Goal: Complete application form

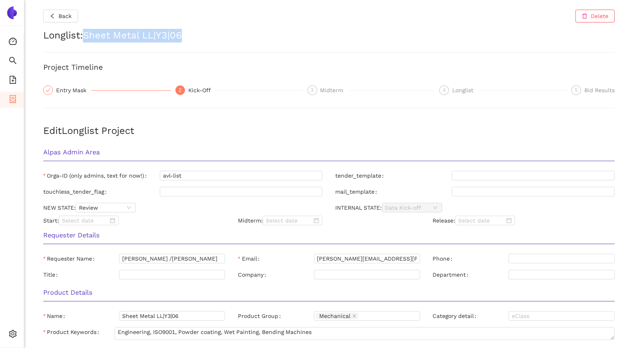
drag, startPoint x: 87, startPoint y: 34, endPoint x: 196, endPoint y: 32, distance: 109.7
click at [196, 32] on h2 "Longlist : Sheet Metal LL|Y3|06" at bounding box center [329, 36] width 572 height 14
copy h2 "Sheet Metal LL|Y3|06"
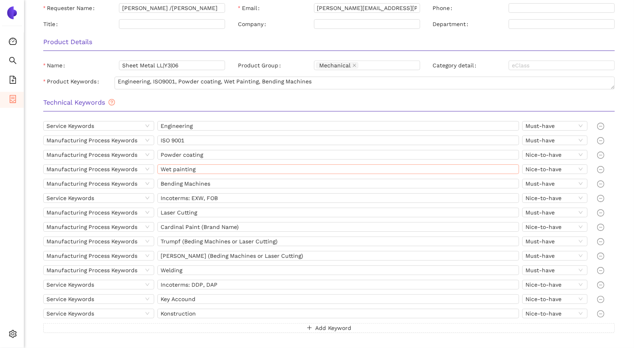
scroll to position [345, 0]
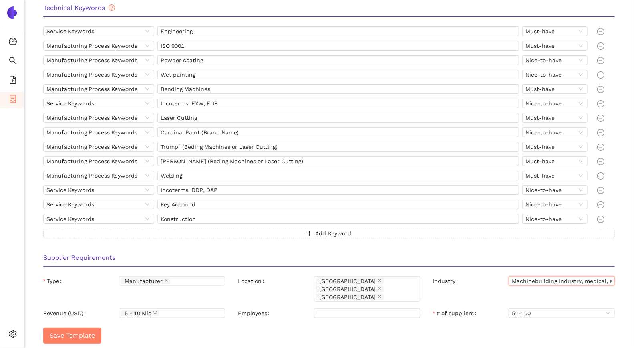
click at [534, 277] on input "Machinebuilding Industry, medical, energy, oil & gas" at bounding box center [562, 281] width 106 height 10
click at [587, 280] on input "Machinebuilding Industry, medical, energy, oil & gas" at bounding box center [562, 281] width 106 height 10
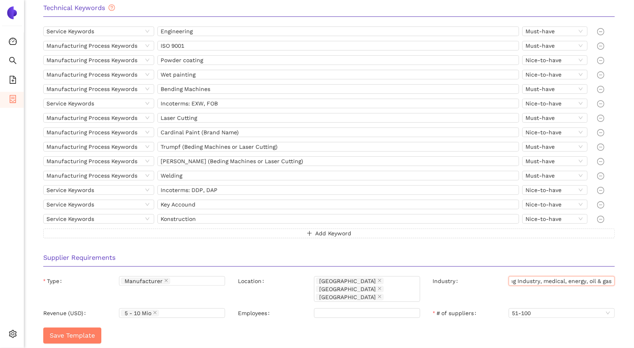
click at [571, 280] on input "Machinebuilding Industry, medical, energy, oil & gas" at bounding box center [562, 281] width 106 height 10
drag, startPoint x: 582, startPoint y: 280, endPoint x: 630, endPoint y: 279, distance: 48.9
click at [628, 279] on div "Back Delete Longlist : Sheet Metal LL|Y3|06 Project Timeline Entry Mask 2 Kick-…" at bounding box center [329, 174] width 610 height 348
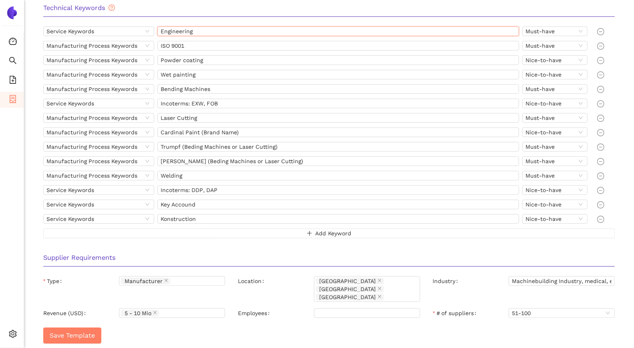
click at [199, 30] on input "Engineering" at bounding box center [338, 31] width 362 height 10
drag, startPoint x: 207, startPoint y: 60, endPoint x: 152, endPoint y: 56, distance: 55.4
click at [152, 56] on div "Manufacturing Process Keywords Powder coating Nice-to-have" at bounding box center [317, 61] width 548 height 13
click at [216, 30] on input "Engineering" at bounding box center [338, 31] width 362 height 10
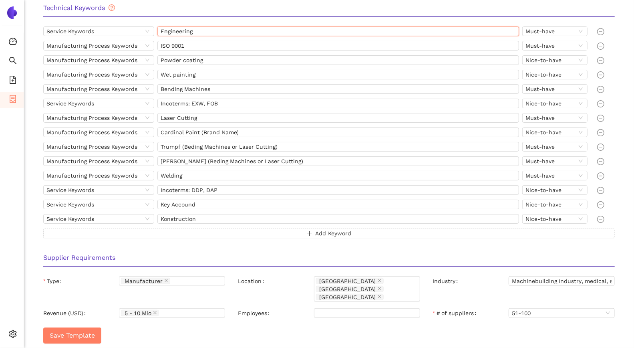
click at [216, 30] on input "Engineering" at bounding box center [338, 31] width 362 height 10
click at [227, 61] on input "Powder coating" at bounding box center [338, 60] width 362 height 10
click at [229, 77] on div "Wet painting" at bounding box center [338, 75] width 362 height 10
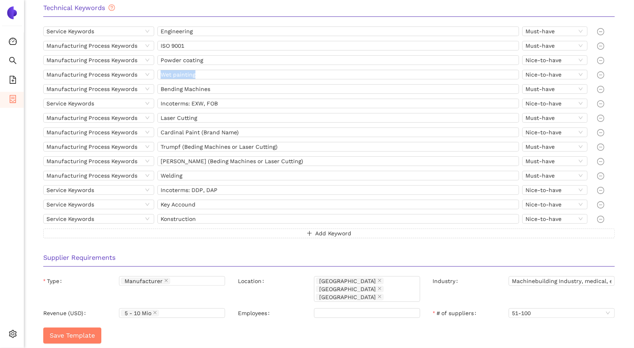
click at [229, 77] on div "Wet painting" at bounding box center [338, 75] width 362 height 10
click at [212, 90] on input "Bending Machines" at bounding box center [338, 89] width 362 height 10
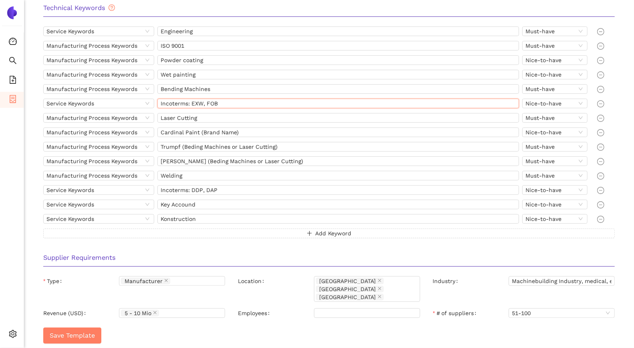
click at [217, 101] on input "Incoterms: EXW, FOB" at bounding box center [338, 104] width 362 height 10
click at [222, 118] on input "Laser Cutting" at bounding box center [338, 118] width 362 height 10
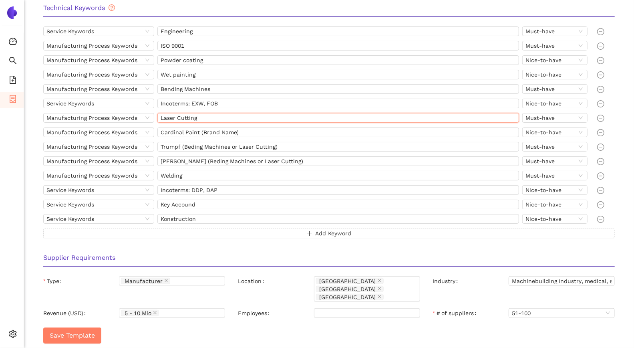
click at [222, 118] on input "Laser Cutting" at bounding box center [338, 118] width 362 height 10
click at [241, 129] on input "Cardinal Paint (Brand Name)" at bounding box center [338, 132] width 362 height 10
click at [167, 146] on input "Trumpf (Beding Machines or Laser Cutting)" at bounding box center [338, 147] width 362 height 10
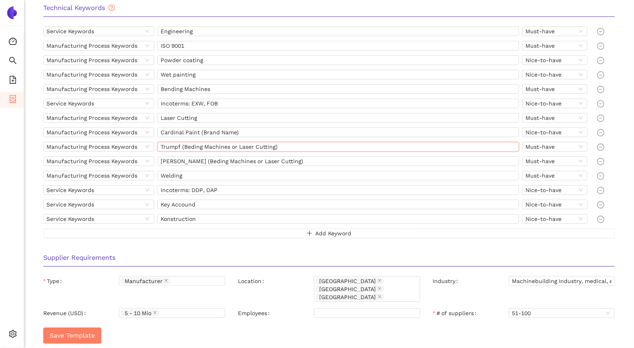
click at [167, 146] on input "Trumpf (Beding Machines or Laser Cutting)" at bounding box center [338, 147] width 362 height 10
click at [172, 156] on input "[PERSON_NAME] (Beding Machines or Laser Cutting)" at bounding box center [338, 161] width 362 height 10
drag, startPoint x: 183, startPoint y: 145, endPoint x: 274, endPoint y: 141, distance: 91.0
click at [274, 142] on input "Trumpf (Beding Machines or Laser Cutting)" at bounding box center [338, 147] width 362 height 10
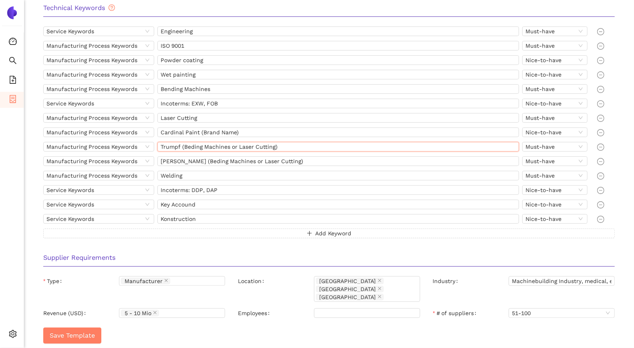
click at [170, 144] on input "Trumpf (Beding Machines or Laser Cutting)" at bounding box center [338, 147] width 362 height 10
click at [167, 156] on input "[PERSON_NAME] (Beding Machines or Laser Cutting)" at bounding box center [338, 161] width 362 height 10
click at [197, 191] on input "Incoterms: DDP, DAP" at bounding box center [338, 190] width 362 height 10
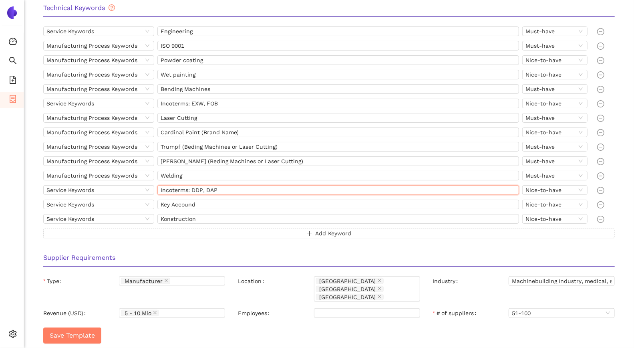
click at [197, 191] on input "Incoterms: DDP, DAP" at bounding box center [338, 190] width 362 height 10
click at [204, 203] on input "Key Accound" at bounding box center [338, 204] width 362 height 10
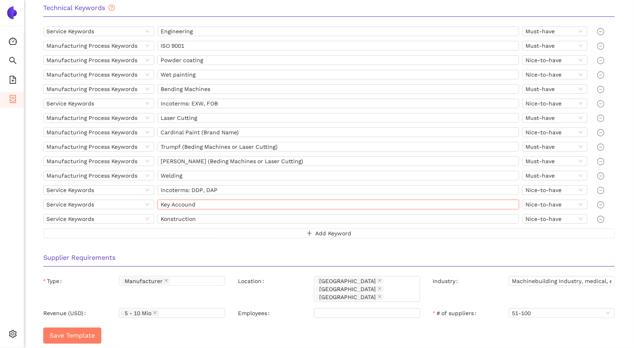
click at [204, 203] on input "Key Accound" at bounding box center [338, 204] width 362 height 10
click at [197, 215] on input "Konstruction" at bounding box center [338, 219] width 362 height 10
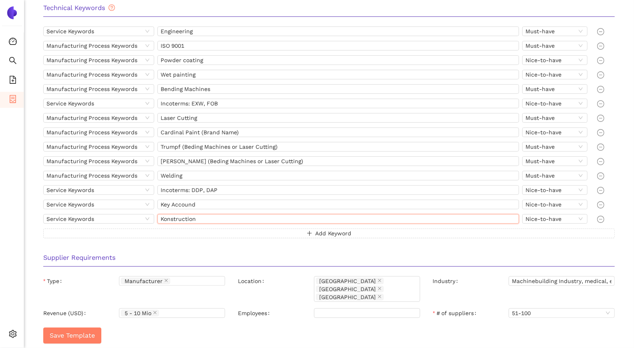
click at [197, 215] on input "Konstruction" at bounding box center [338, 219] width 362 height 10
click at [179, 214] on input "Konstruction" at bounding box center [338, 219] width 362 height 10
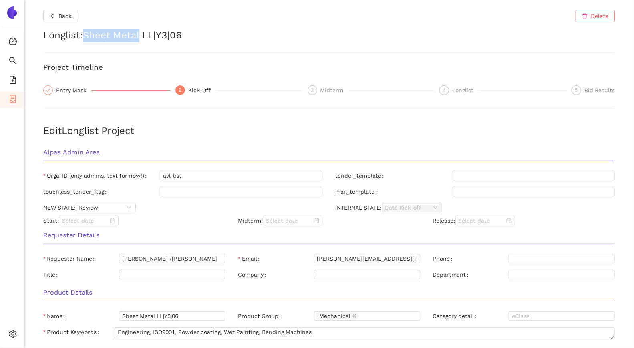
drag, startPoint x: 87, startPoint y: 36, endPoint x: 141, endPoint y: 36, distance: 54.5
click at [141, 36] on h2 "Longlist : Sheet Metal LL|Y3|06" at bounding box center [329, 36] width 572 height 14
copy h2 "Sheet Metal"
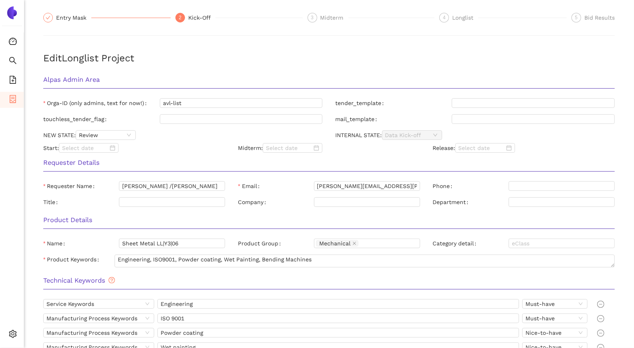
scroll to position [85, 0]
